Goal: Task Accomplishment & Management: Use online tool/utility

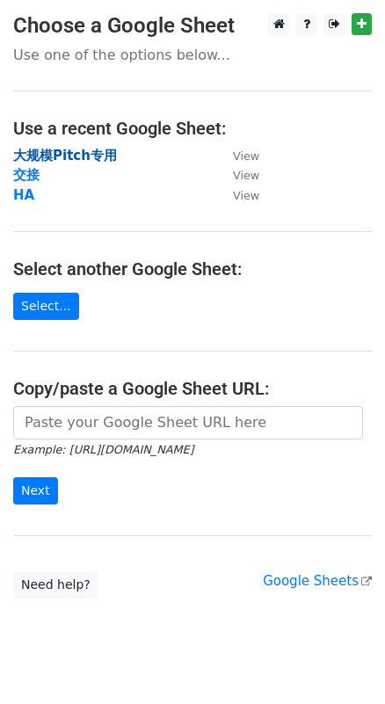
click at [81, 153] on strong "大规模Pitch专用" at bounding box center [65, 156] width 104 height 16
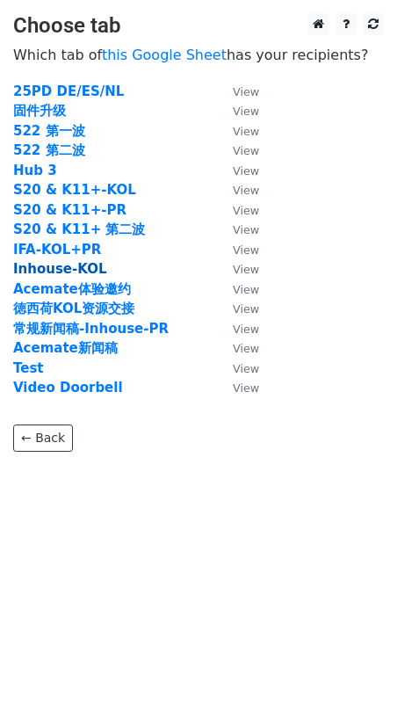
click at [87, 270] on strong "Inhouse-KOL" at bounding box center [60, 269] width 94 height 16
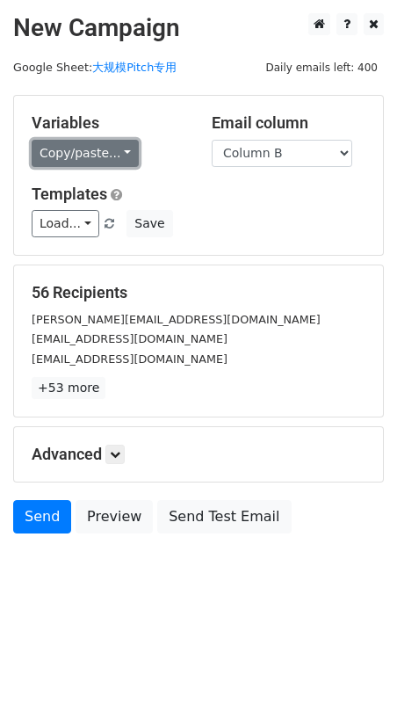
click at [109, 152] on link "Copy/paste..." at bounding box center [85, 153] width 107 height 27
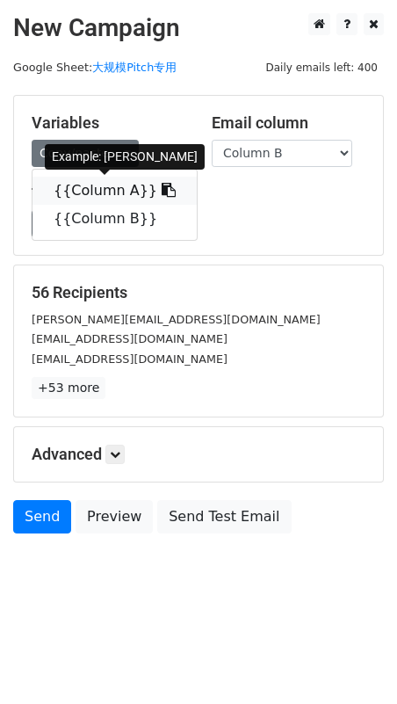
click at [110, 183] on link "{{Column A}}" at bounding box center [115, 191] width 164 height 28
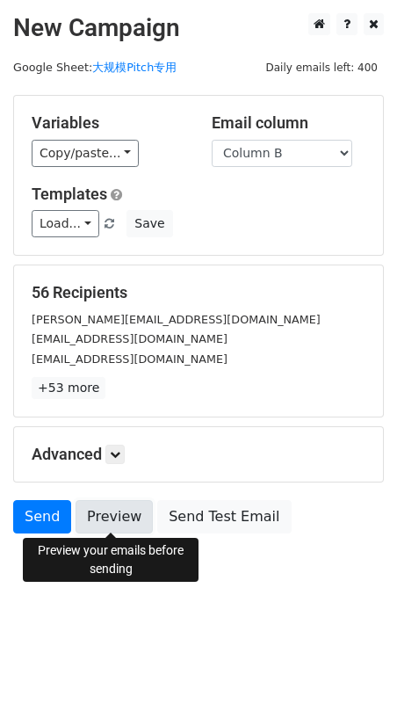
click at [116, 513] on link "Preview" at bounding box center [114, 516] width 77 height 33
click at [113, 521] on link "Preview" at bounding box center [114, 516] width 77 height 33
click at [113, 525] on link "Preview" at bounding box center [114, 516] width 77 height 33
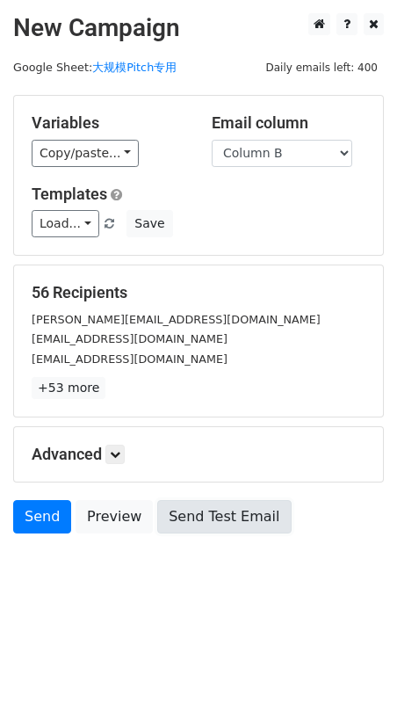
click at [216, 505] on link "Send Test Email" at bounding box center [224, 516] width 134 height 33
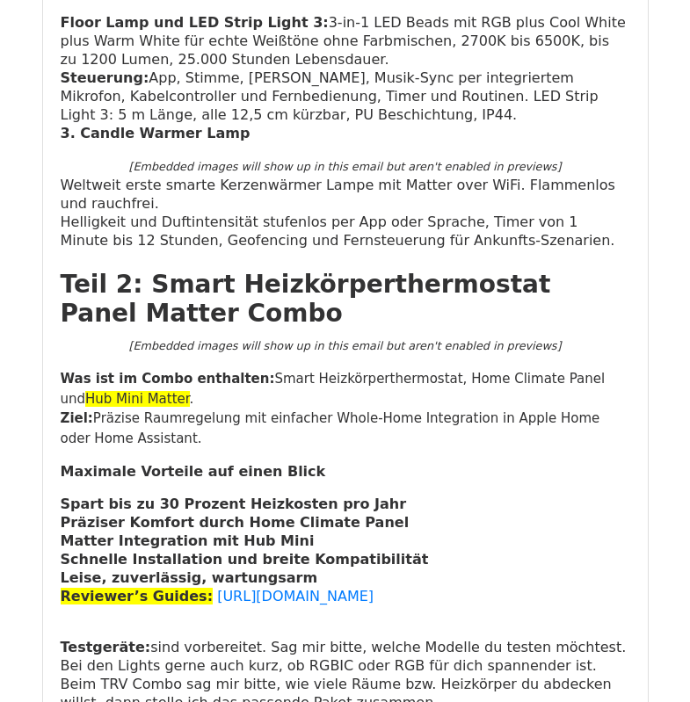
scroll to position [1142, 0]
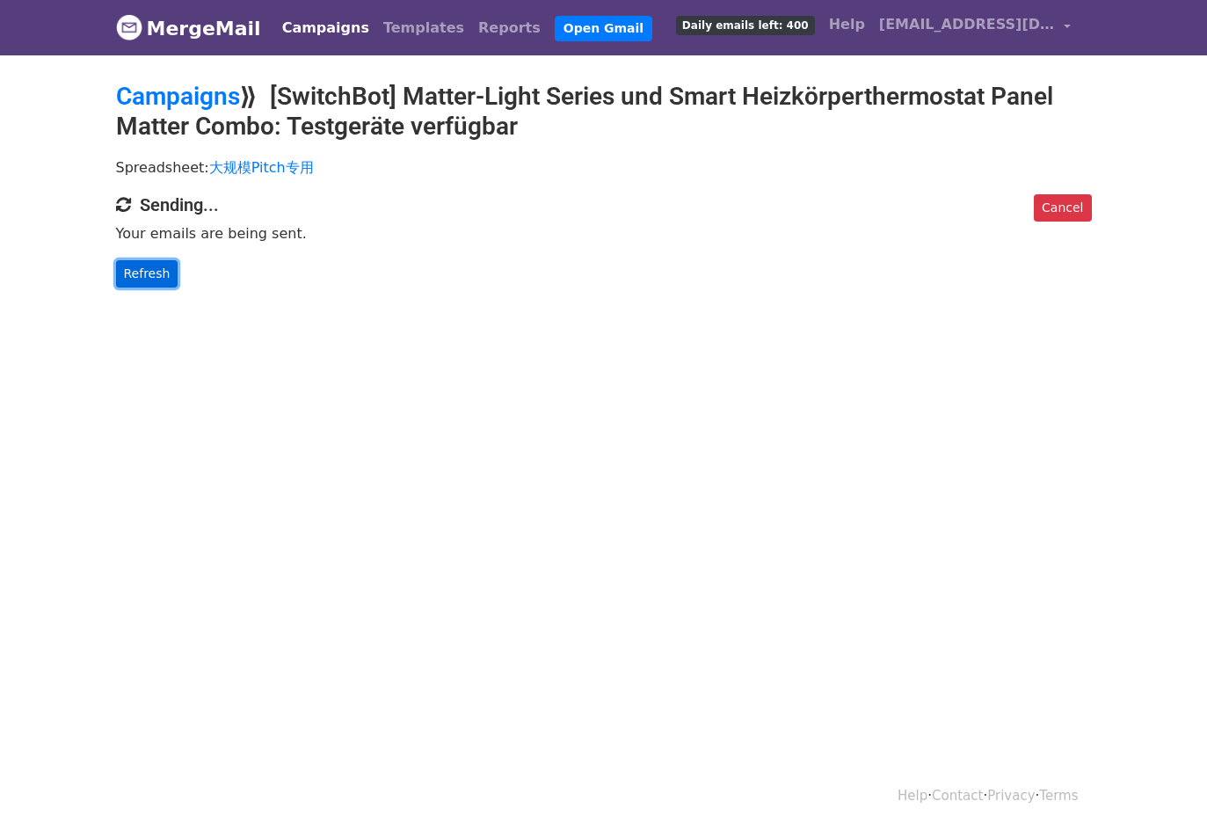
click at [159, 268] on link "Refresh" at bounding box center [147, 273] width 62 height 27
click at [996, 31] on span "[EMAIL_ADDRESS][DOMAIN_NAME]" at bounding box center [967, 24] width 176 height 21
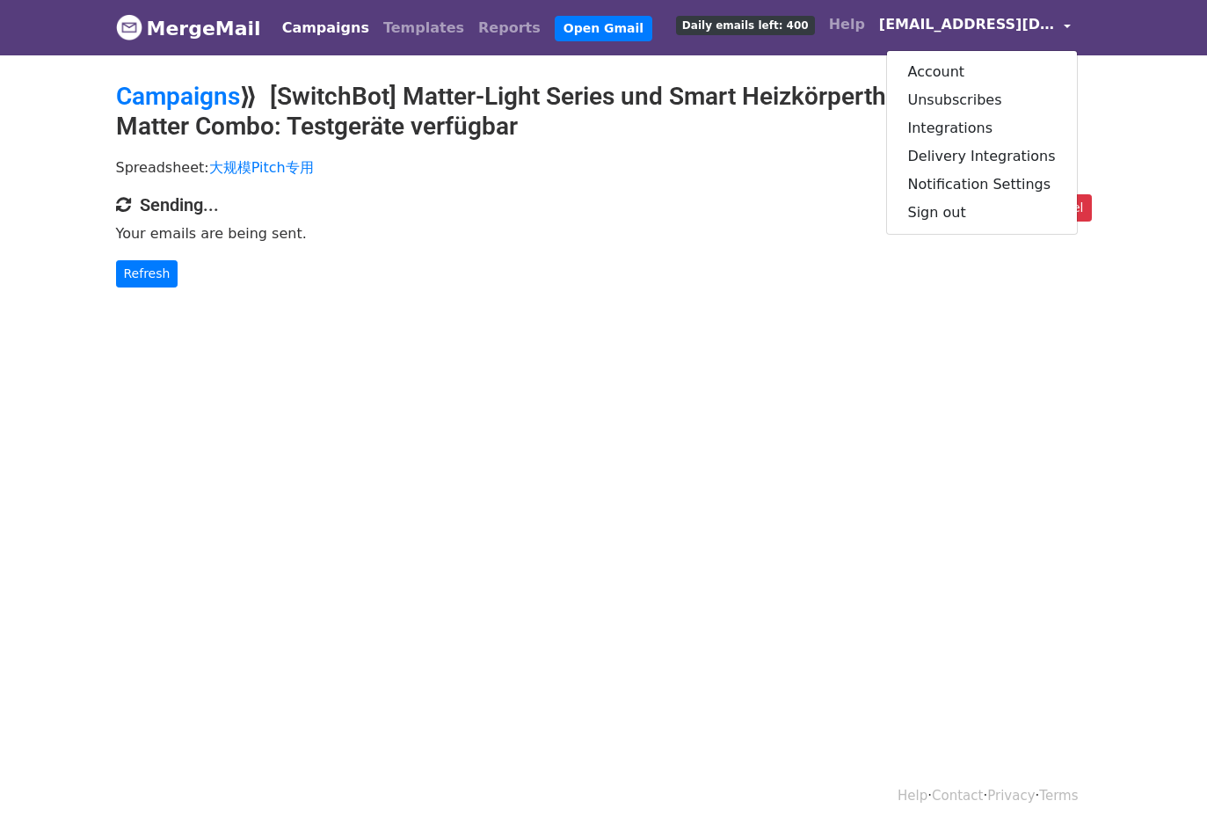
click at [787, 174] on p "Spreadsheet: 大规模Pitch专用" at bounding box center [604, 167] width 976 height 18
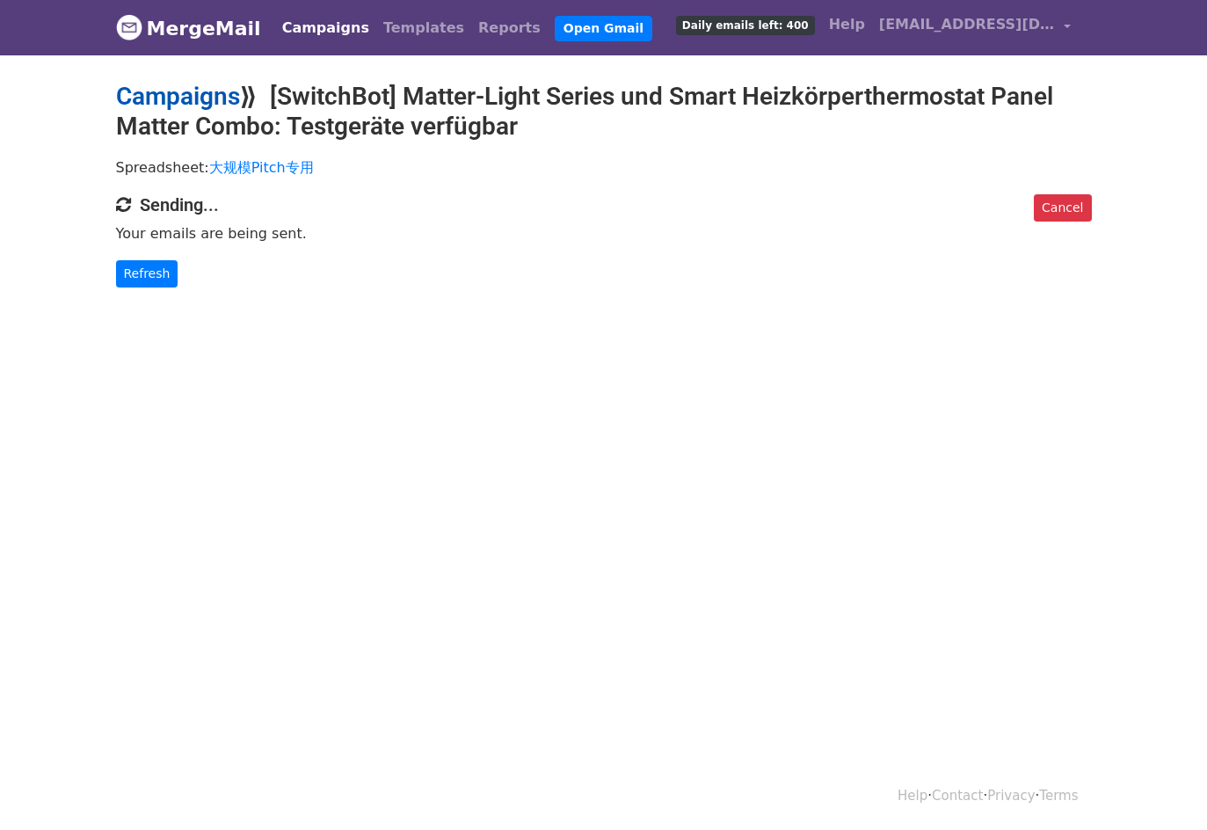
click at [210, 105] on link "Campaigns" at bounding box center [178, 96] width 124 height 29
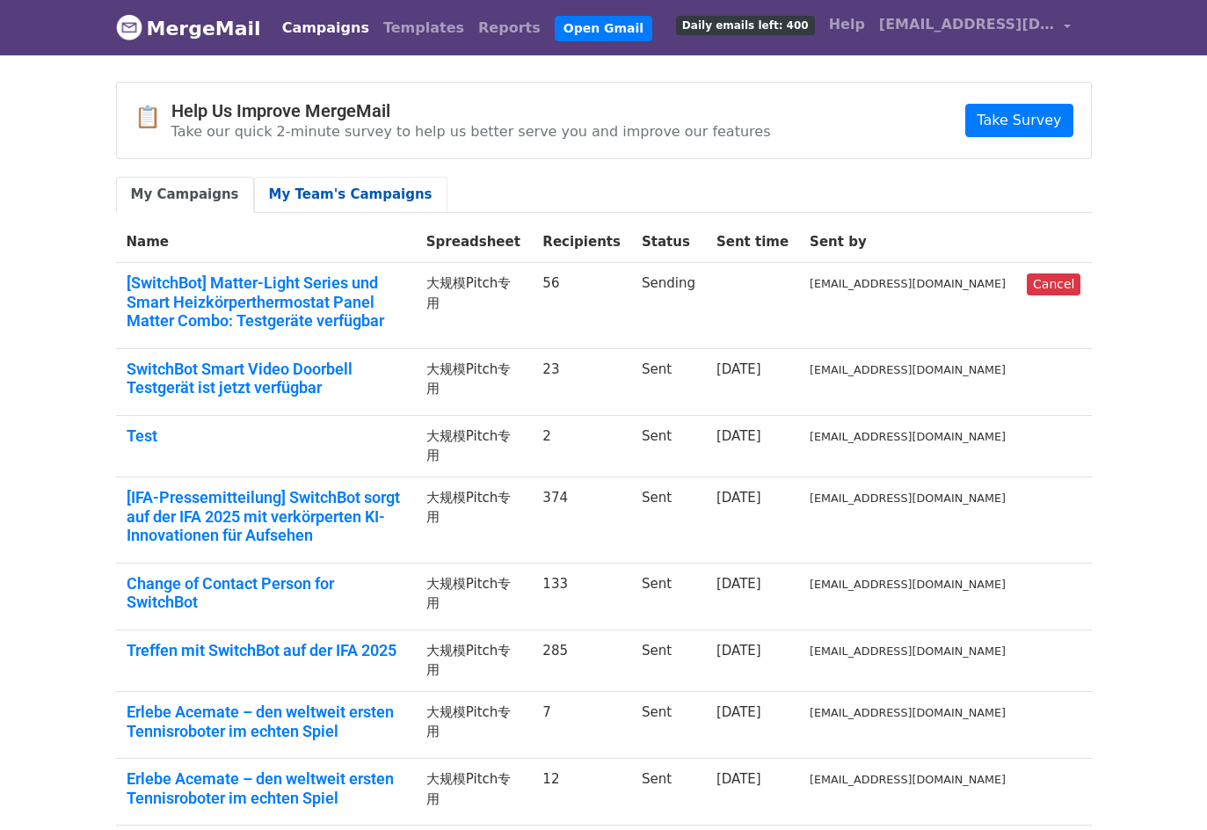
click at [338, 207] on link "My Team's Campaigns" at bounding box center [350, 195] width 193 height 36
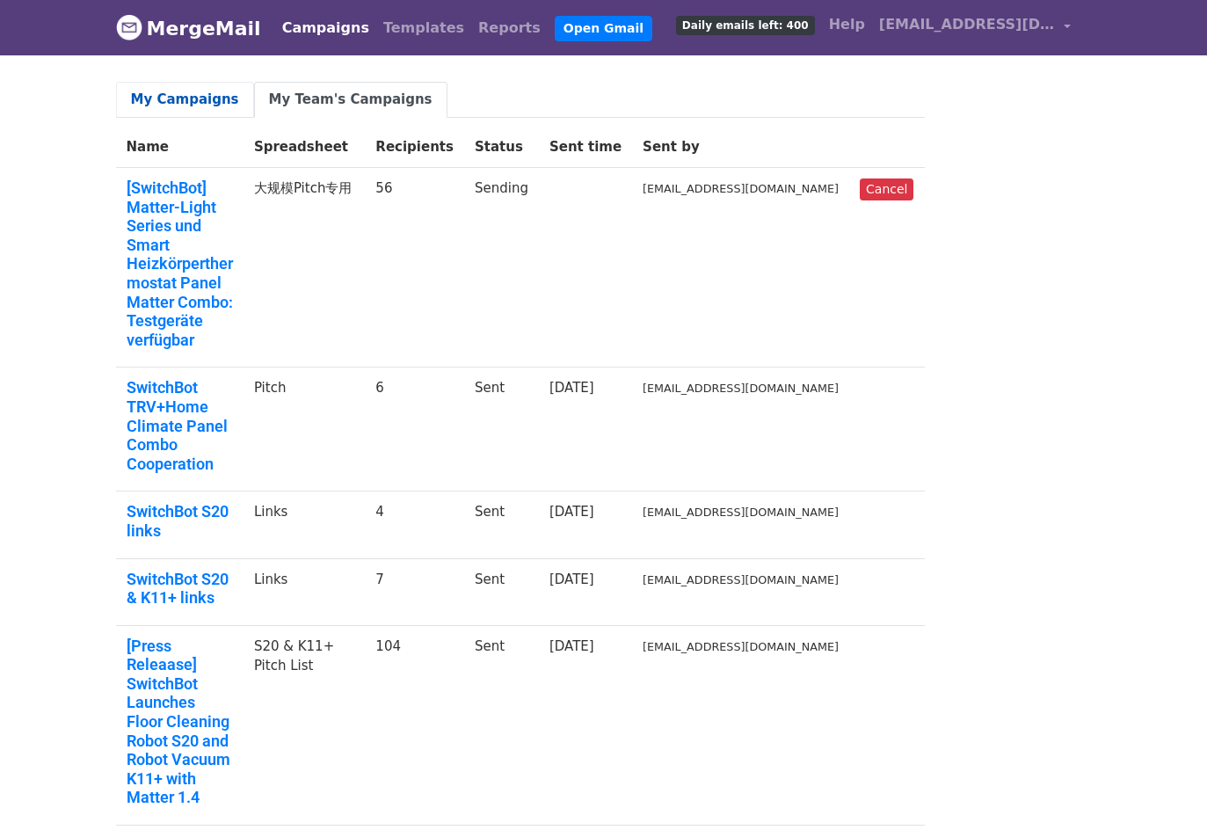
click at [204, 86] on link "My Campaigns" at bounding box center [185, 100] width 138 height 36
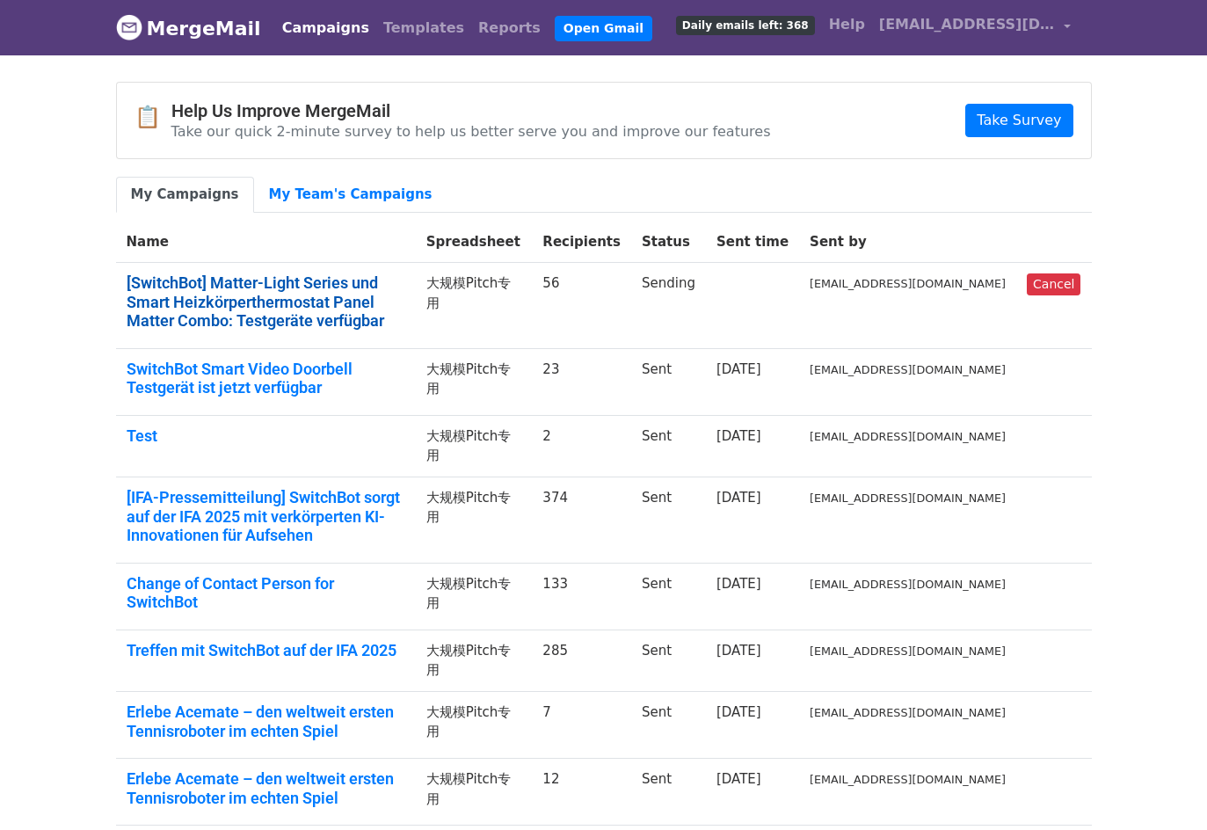
click at [286, 273] on link "[SwitchBot] Matter-Light Series und Smart Heizkörperthermostat Panel Matter Com…" at bounding box center [266, 301] width 279 height 57
